Goal: Transaction & Acquisition: Obtain resource

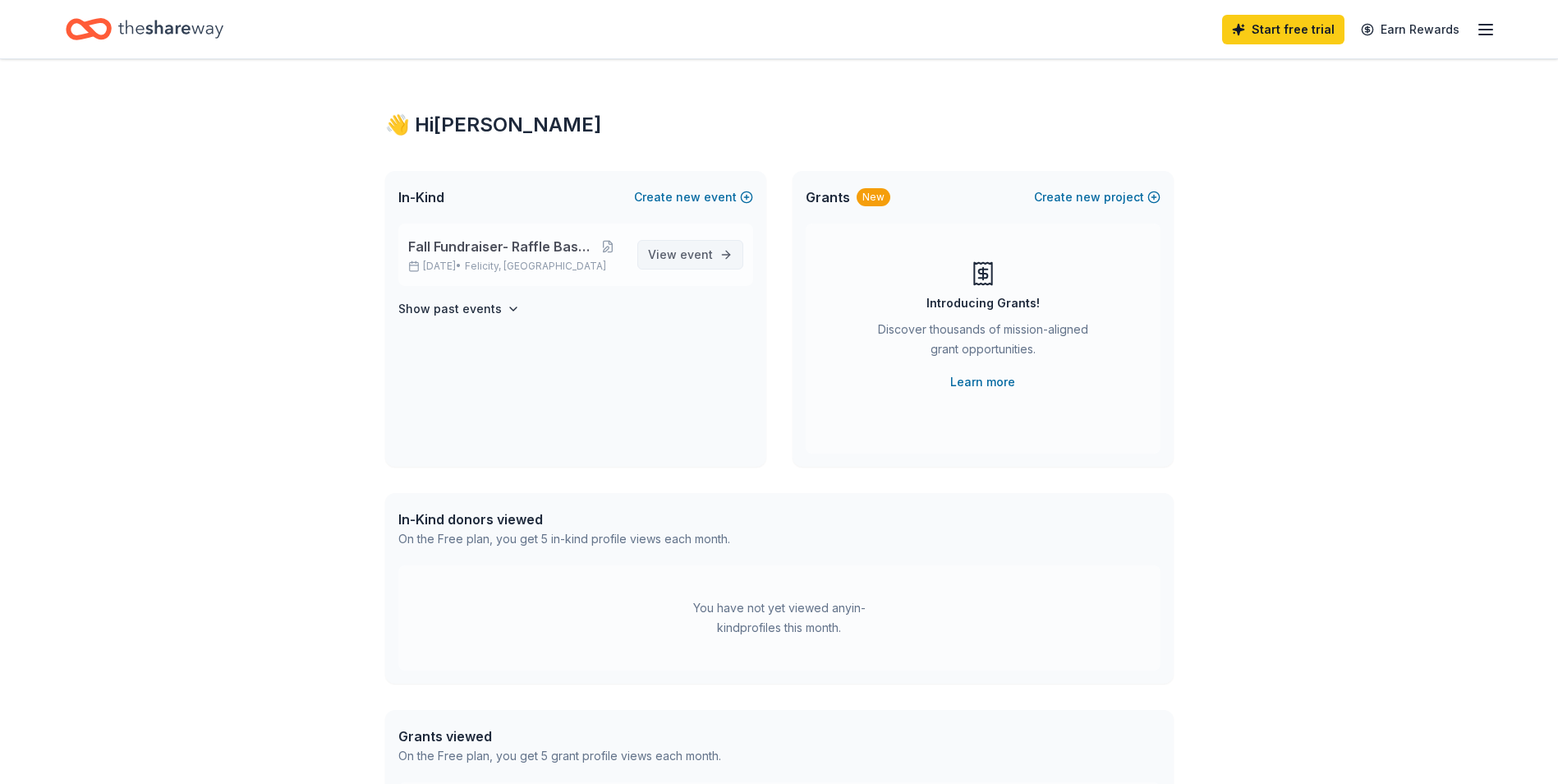
click at [703, 251] on span "event" at bounding box center [697, 253] width 33 height 14
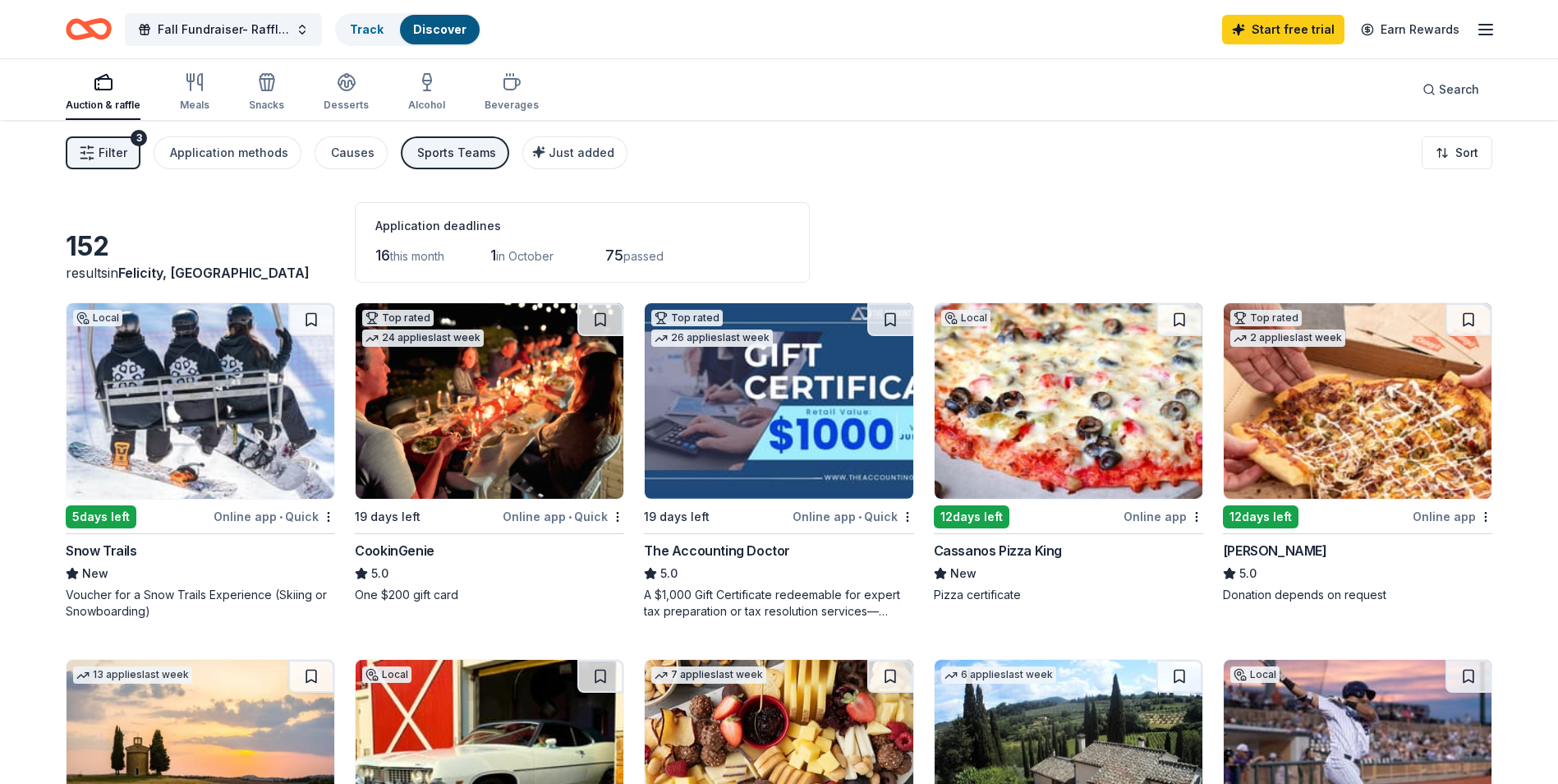
drag, startPoint x: 1023, startPoint y: 607, endPoint x: 1021, endPoint y: 620, distance: 13.2
click at [1023, 607] on div "Local 12 days left Online app Cassanos Pizza King New Pizza certificate" at bounding box center [1068, 460] width 269 height 317
click at [1016, 662] on div "6 applies last week" at bounding box center [999, 672] width 129 height 27
click at [193, 86] on icon "button" at bounding box center [194, 81] width 19 height 19
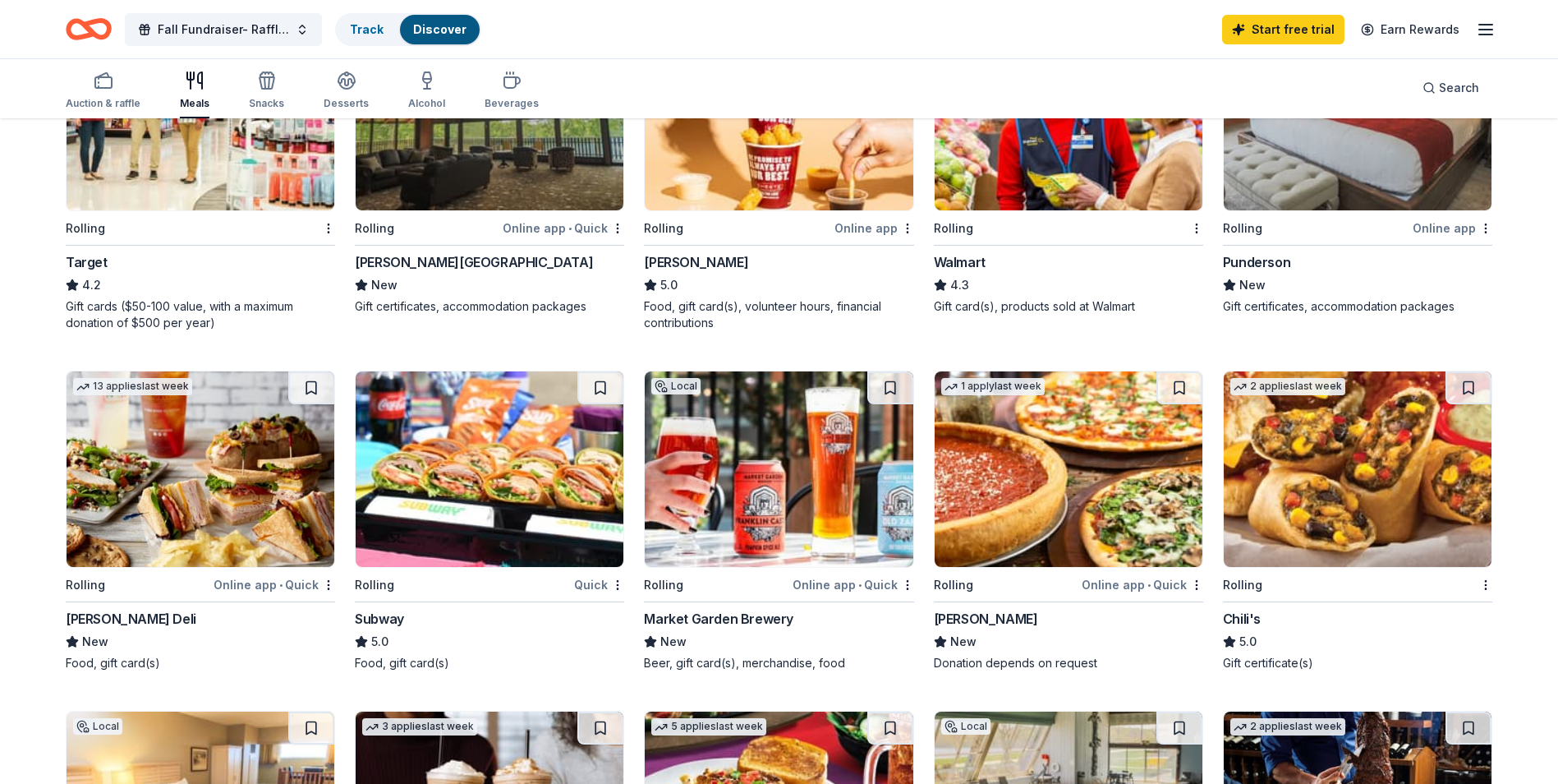
scroll to position [657, 0]
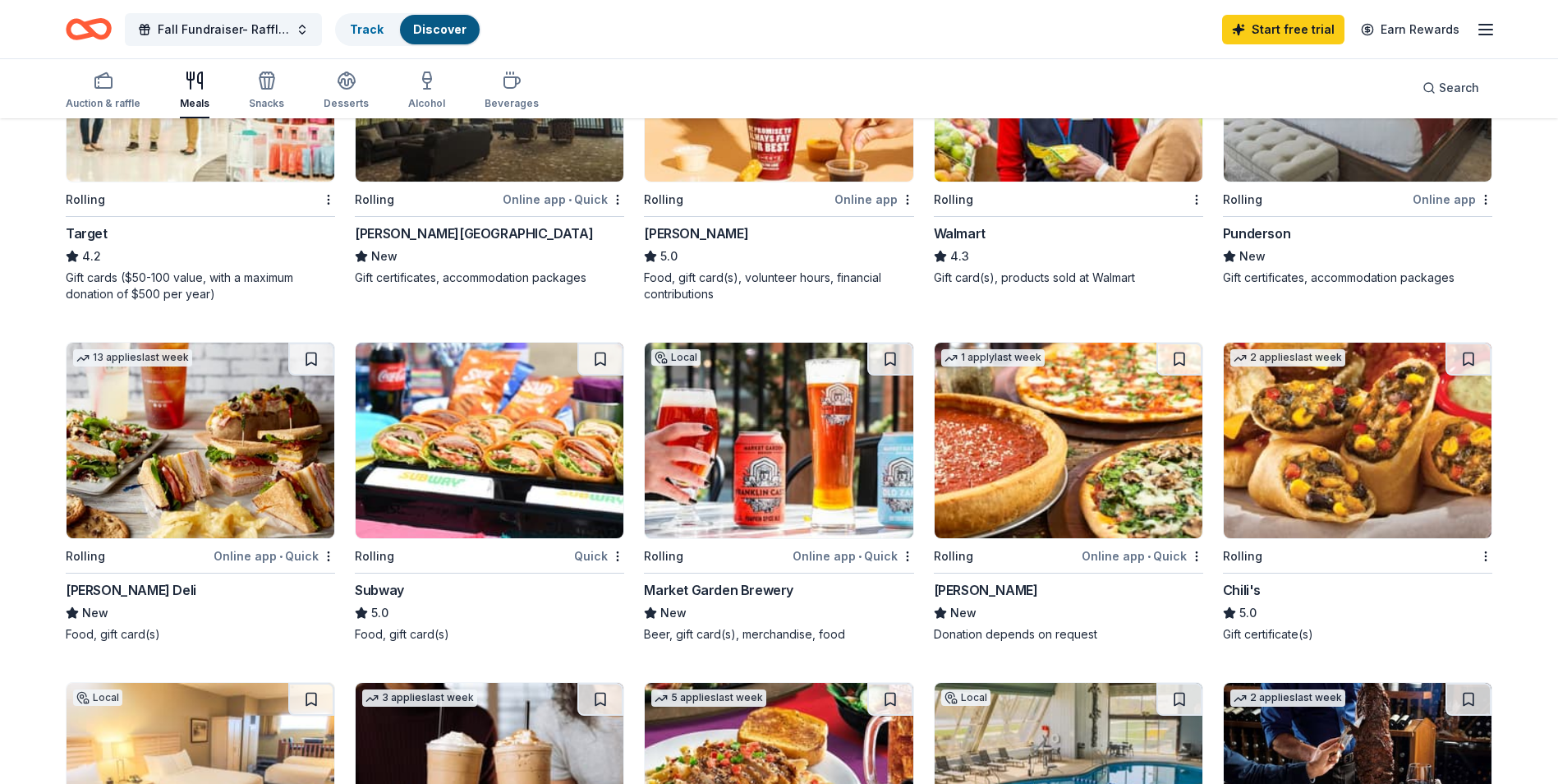
click at [85, 233] on div "Target" at bounding box center [86, 233] width 42 height 19
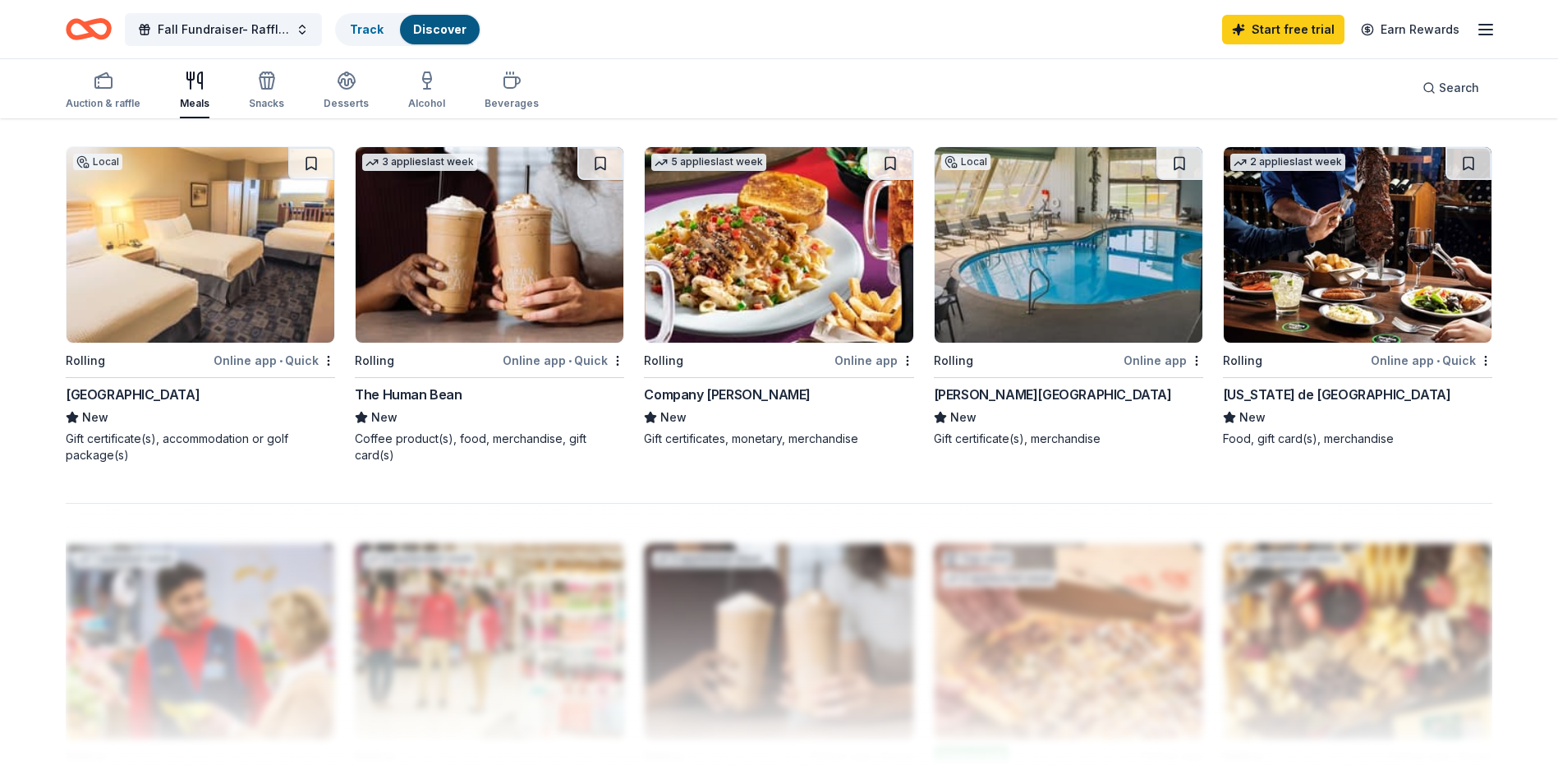
scroll to position [986, 0]
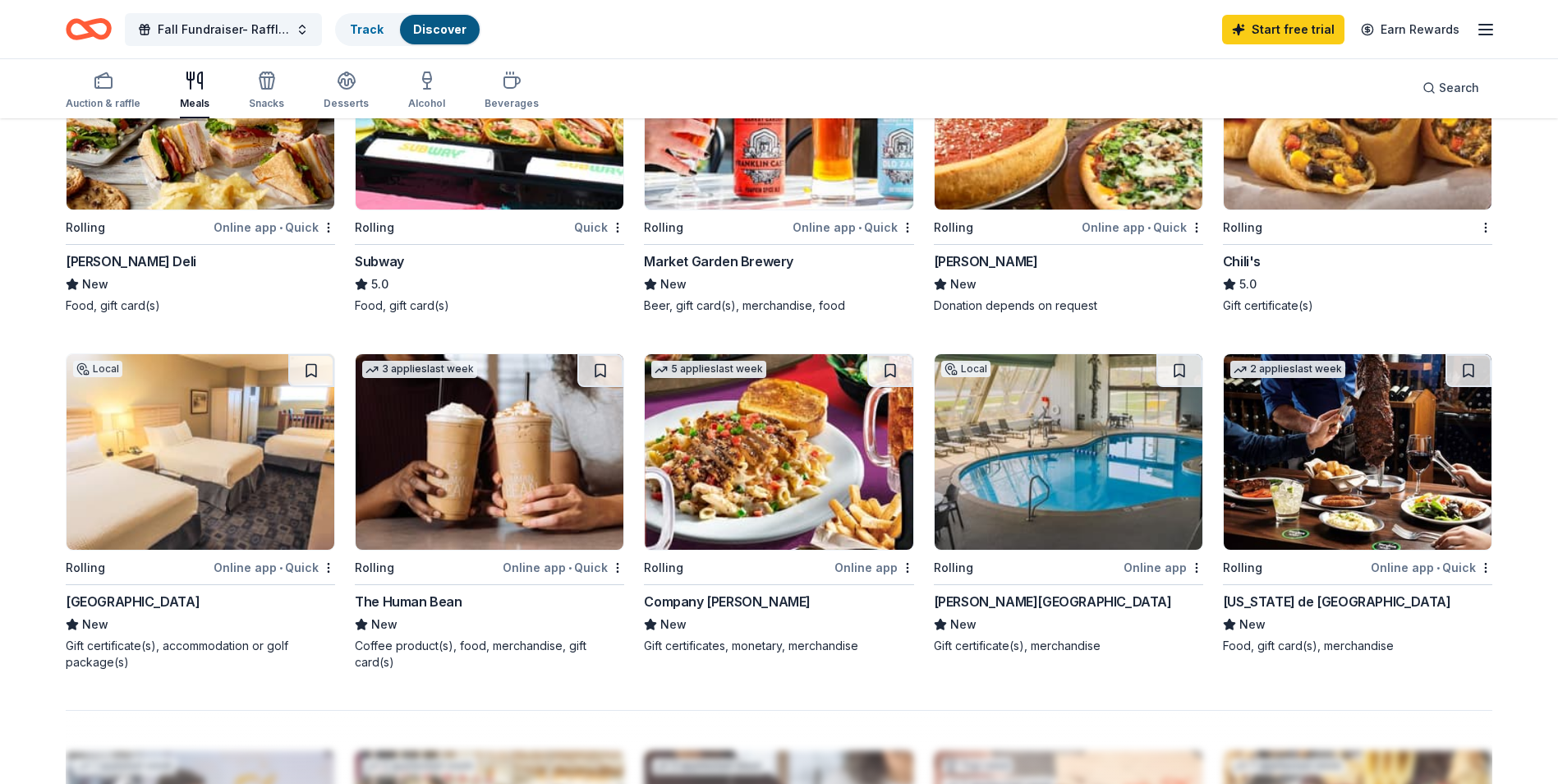
click at [288, 97] on div "Auction & raffle Meals Snacks Desserts Alcohol Beverages" at bounding box center [302, 91] width 473 height 55
click at [271, 98] on div "Snacks" at bounding box center [266, 104] width 35 height 13
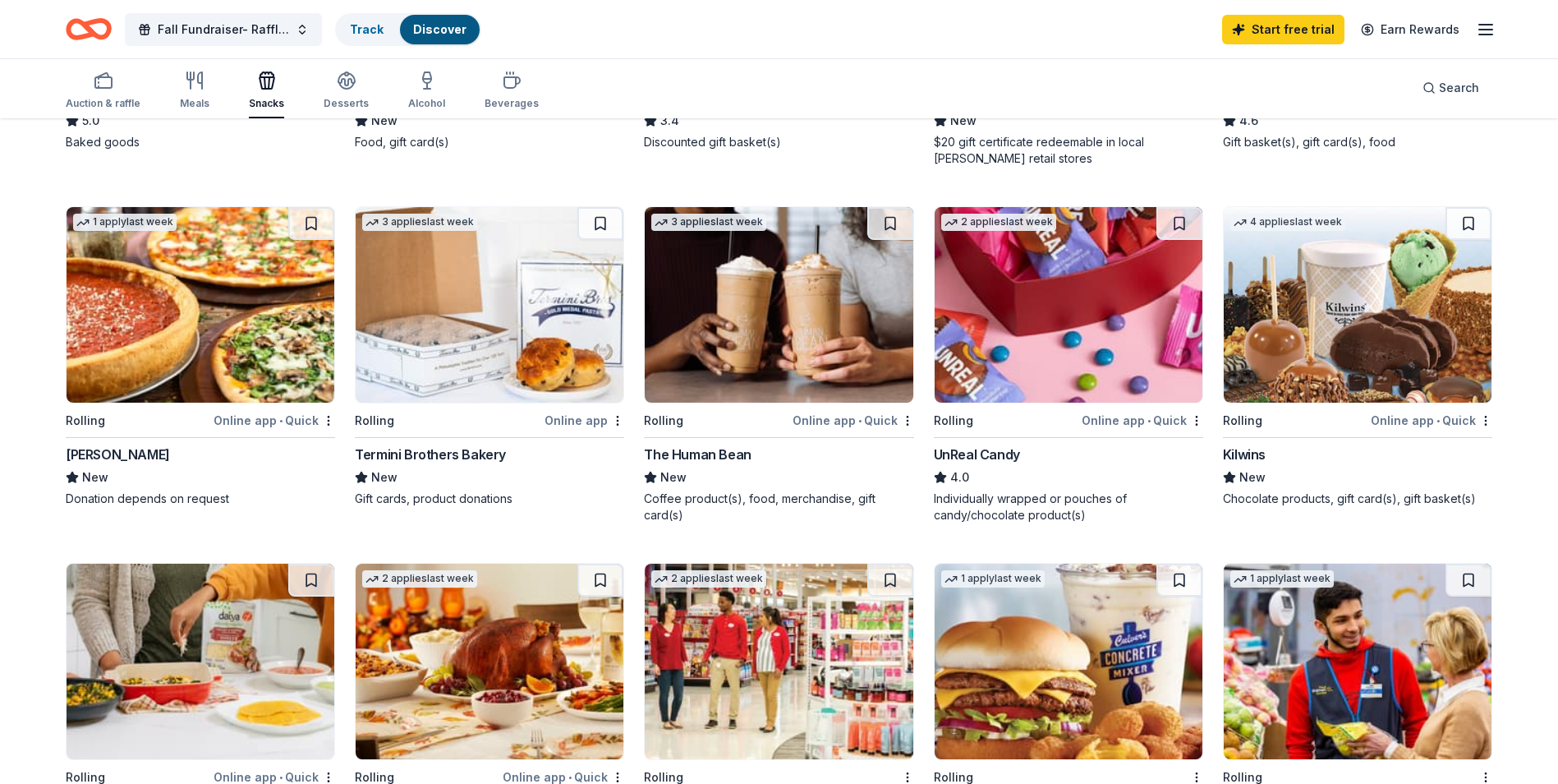
scroll to position [822, 0]
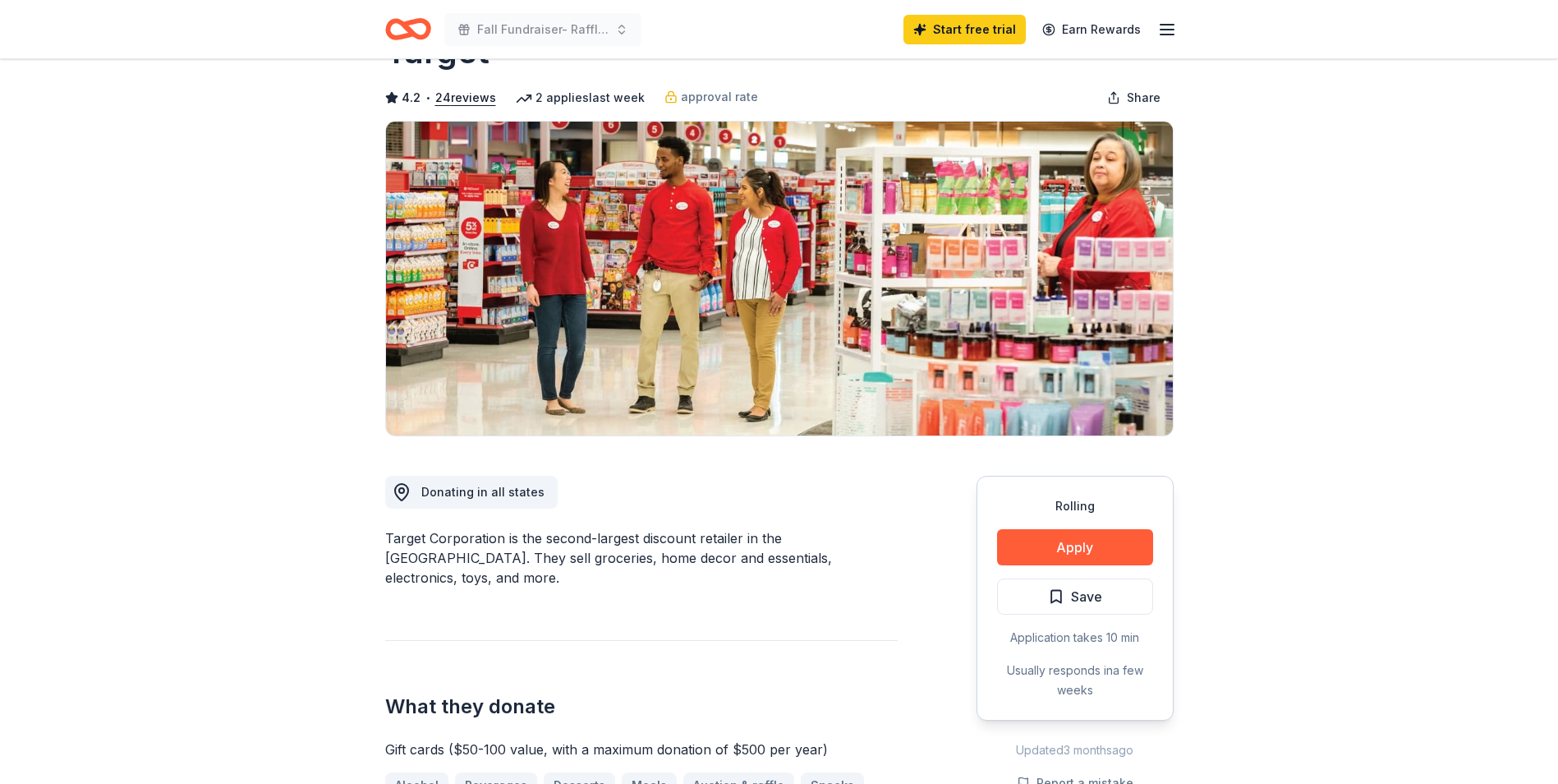
scroll to position [165, 0]
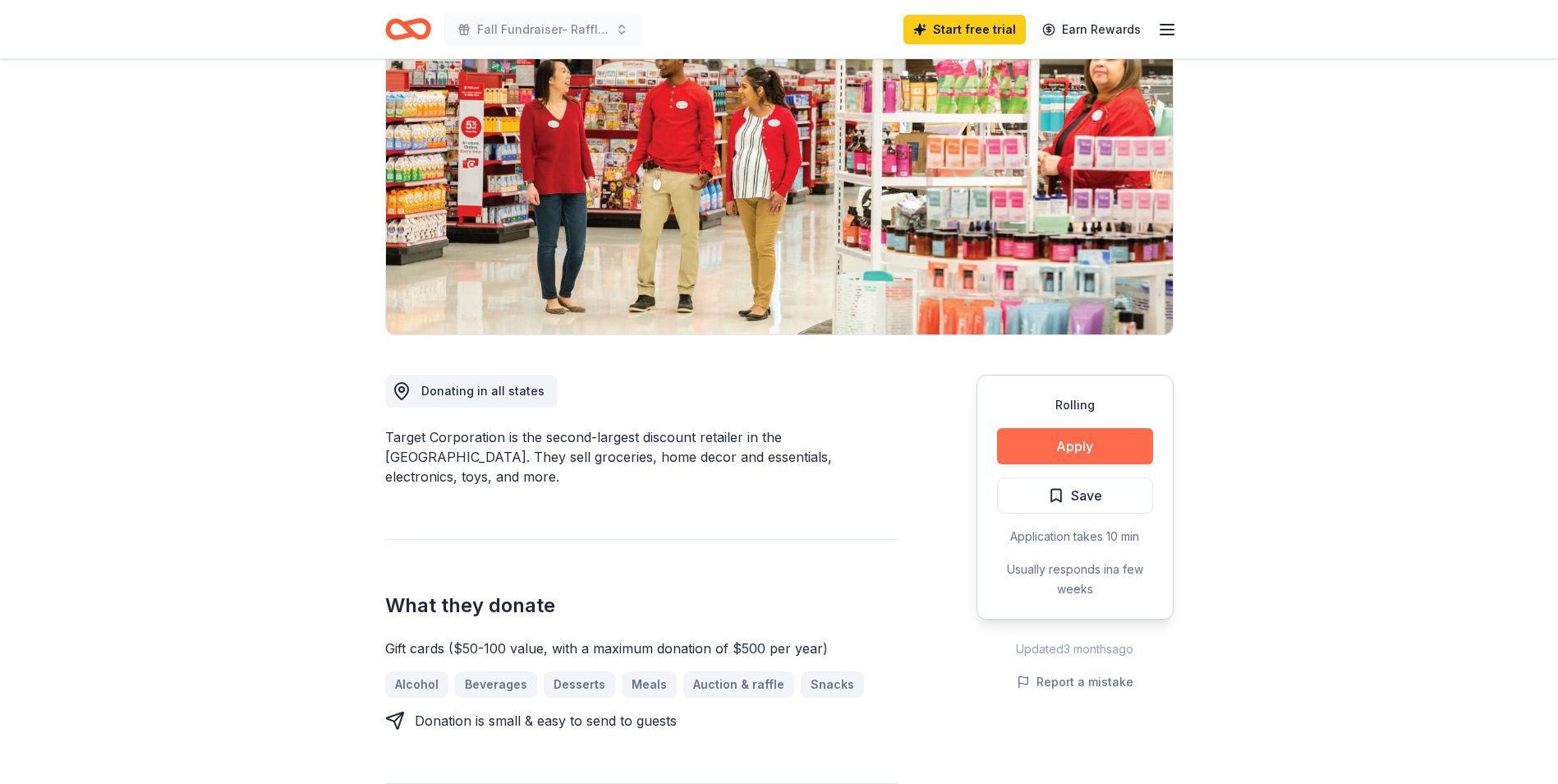
click at [1062, 443] on button "Apply" at bounding box center [1075, 446] width 156 height 36
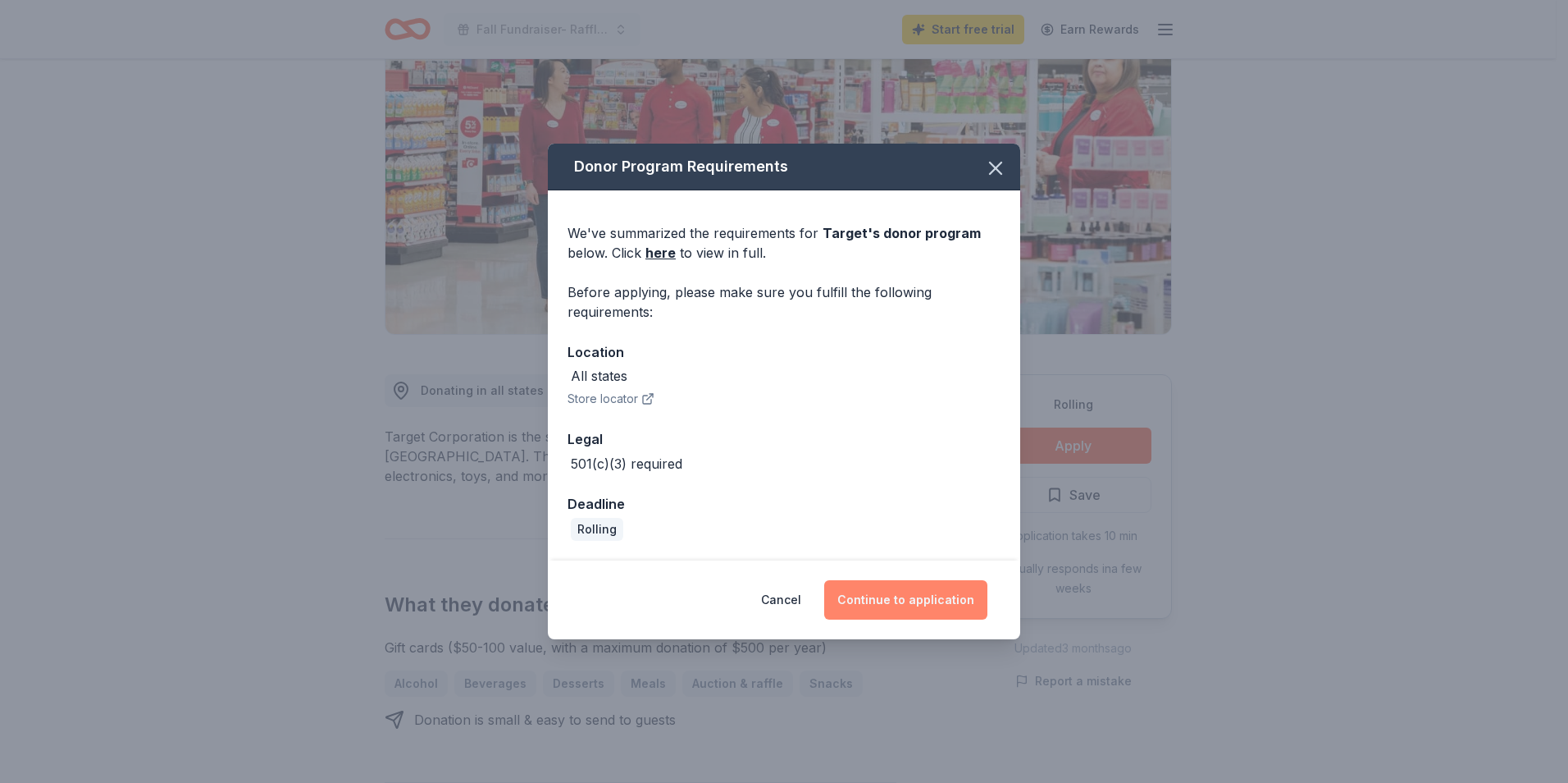
click at [898, 604] on button "Continue to application" at bounding box center [905, 599] width 163 height 40
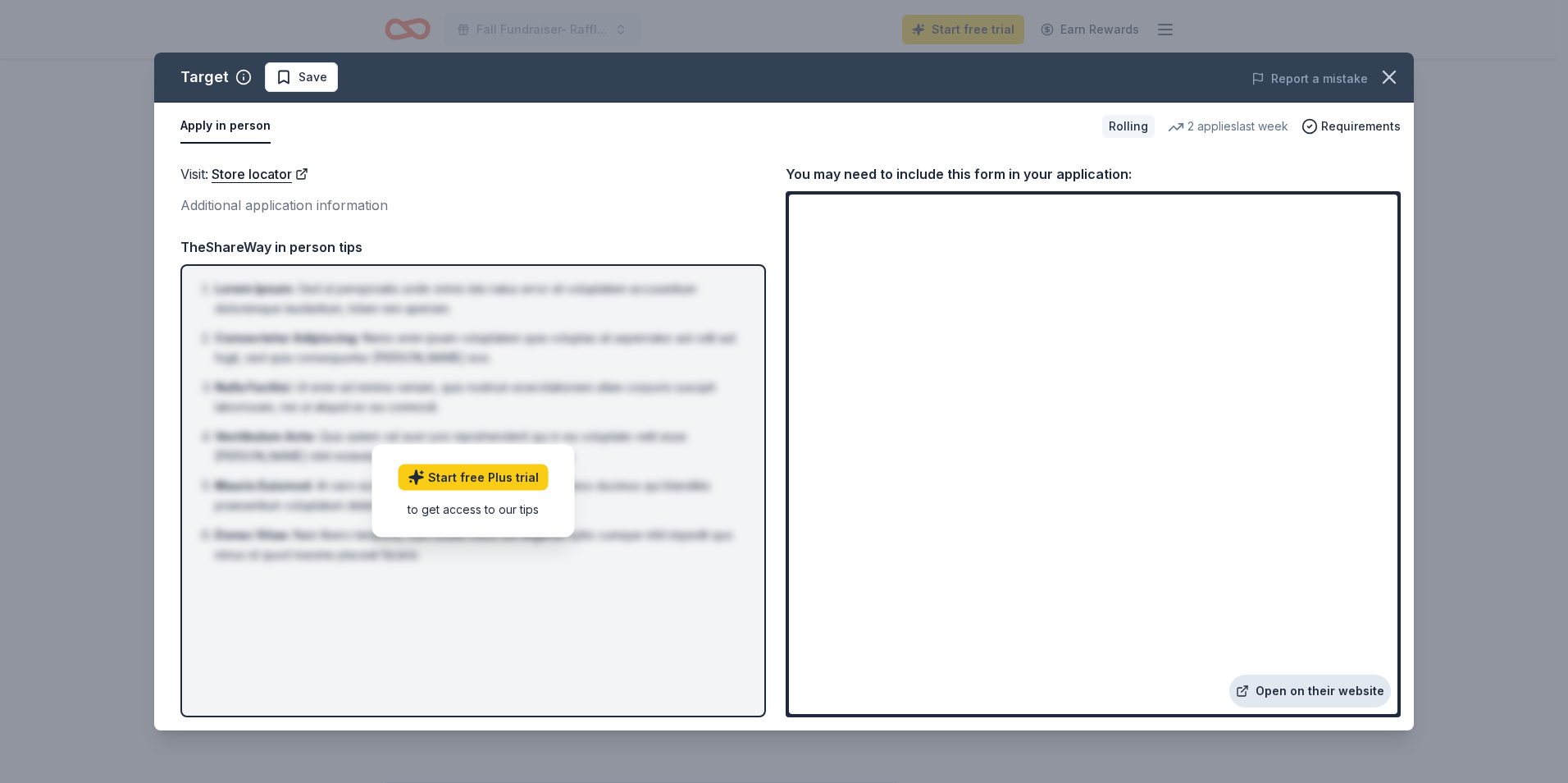
click at [1360, 683] on link "Open on their website" at bounding box center [1310, 691] width 162 height 33
click at [598, 355] on li "Consectetur Adipiscing : Nemo enim ipsam voluptatem quia voluptas sit aspernatu…" at bounding box center [478, 347] width 526 height 40
click at [1393, 77] on icon "button" at bounding box center [1389, 77] width 23 height 23
